Goal: Task Accomplishment & Management: Complete application form

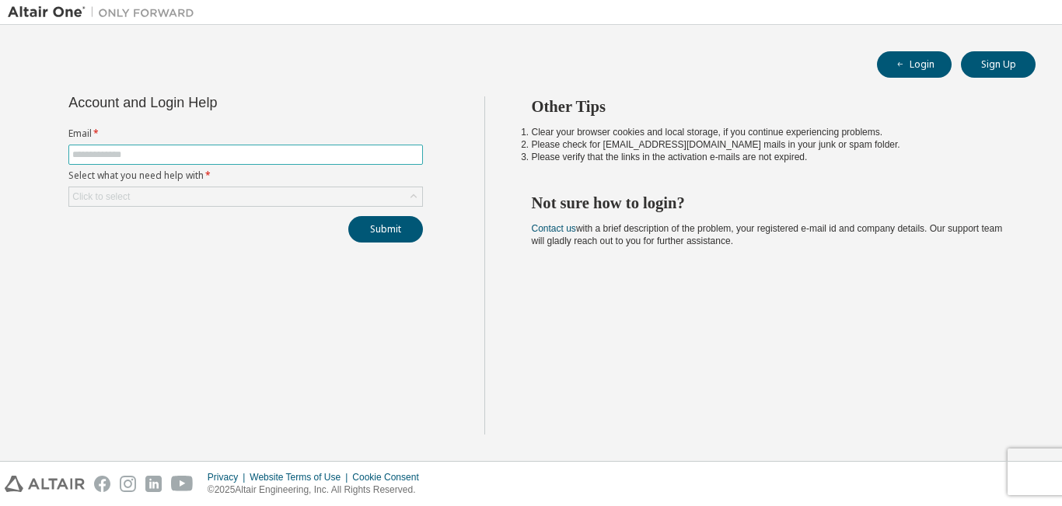
click at [139, 145] on span at bounding box center [245, 155] width 354 height 20
click at [138, 155] on input "text" at bounding box center [245, 154] width 347 height 12
type input "**********"
click at [364, 231] on button "Submit" at bounding box center [385, 229] width 75 height 26
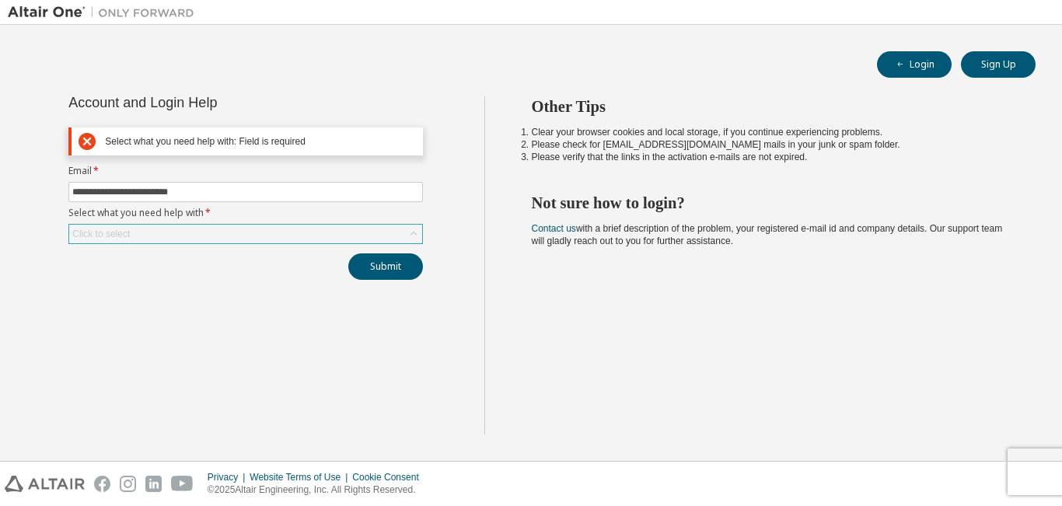
click at [284, 236] on div "Click to select" at bounding box center [245, 234] width 353 height 19
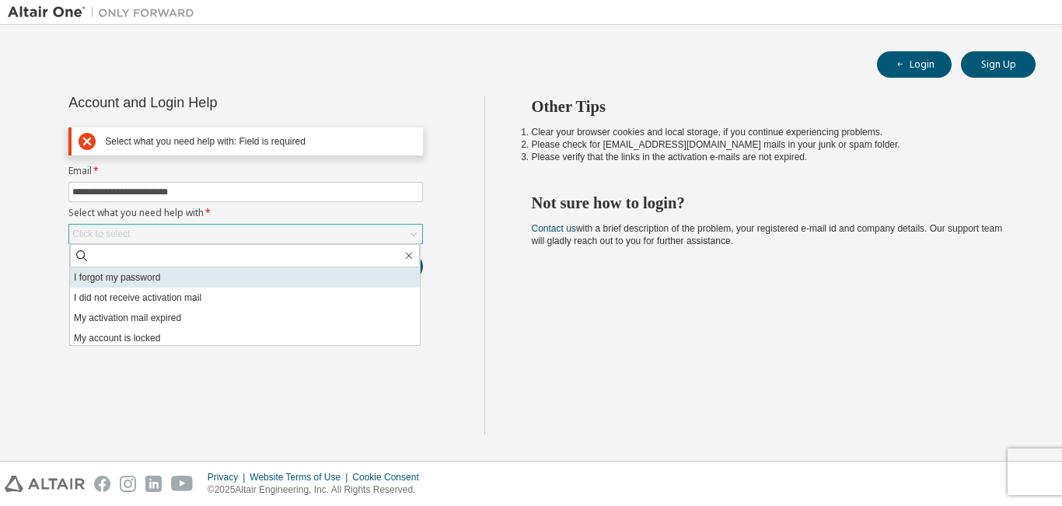
click at [256, 286] on li "I forgot my password" at bounding box center [245, 277] width 350 height 20
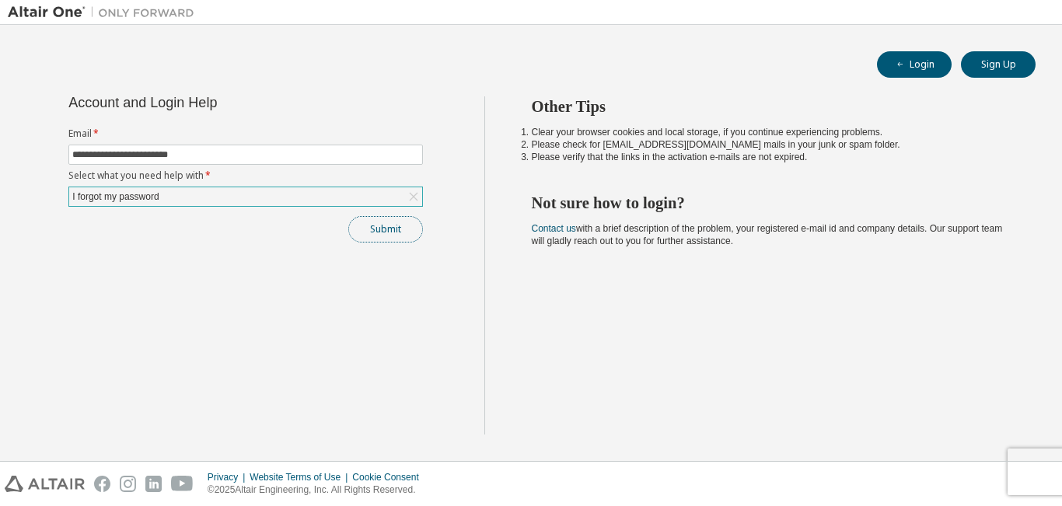
click at [370, 233] on button "Submit" at bounding box center [385, 229] width 75 height 26
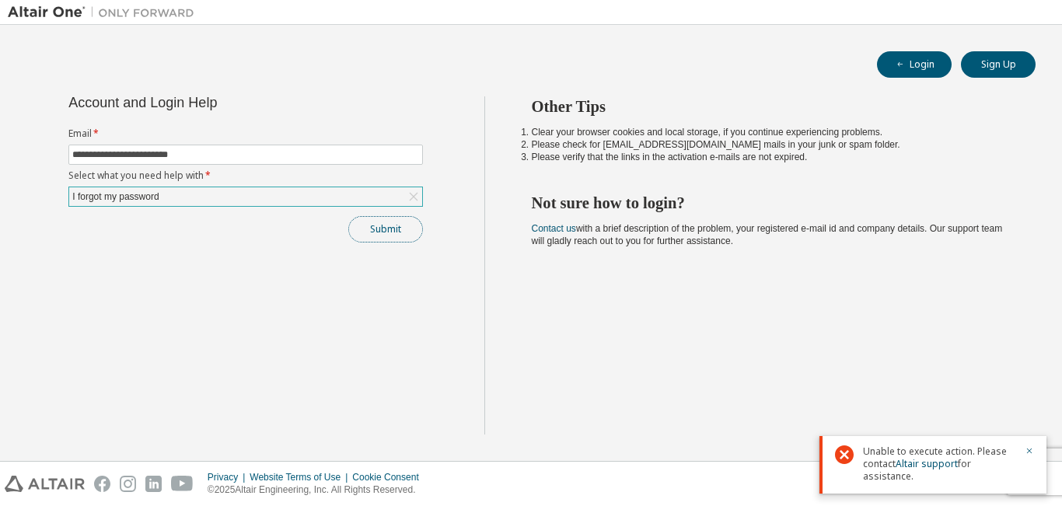
click at [403, 222] on button "Submit" at bounding box center [385, 229] width 75 height 26
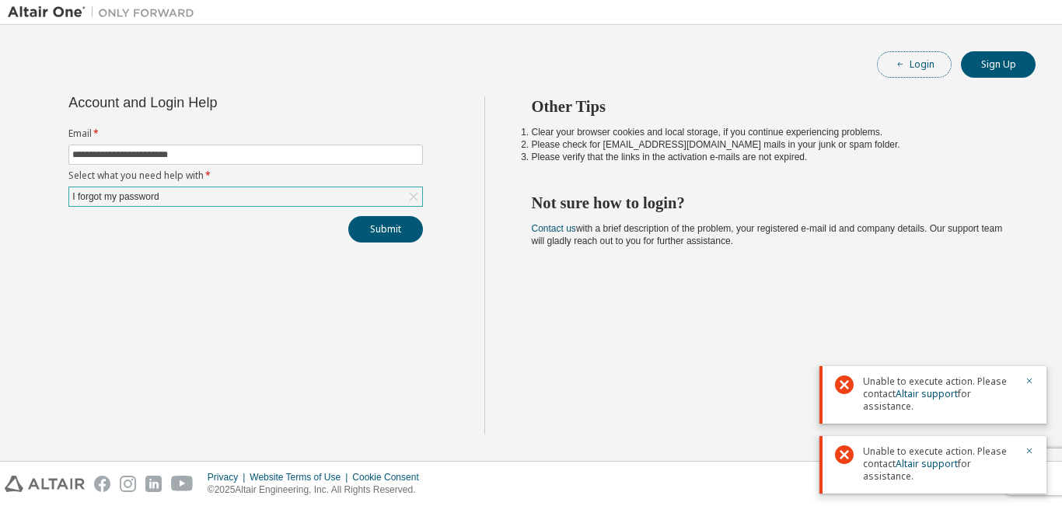
click at [911, 55] on button "Login" at bounding box center [914, 64] width 75 height 26
